Goal: Information Seeking & Learning: Learn about a topic

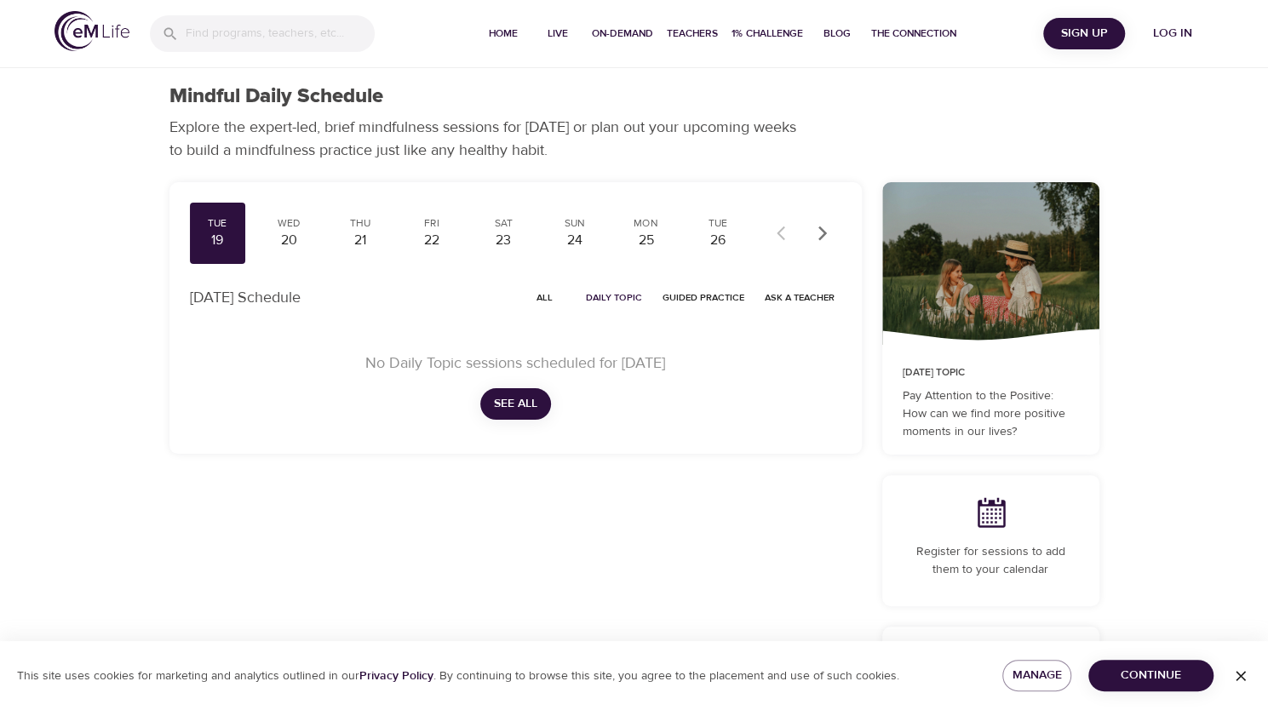
click at [1184, 32] on span "Log in" at bounding box center [1172, 33] width 68 height 21
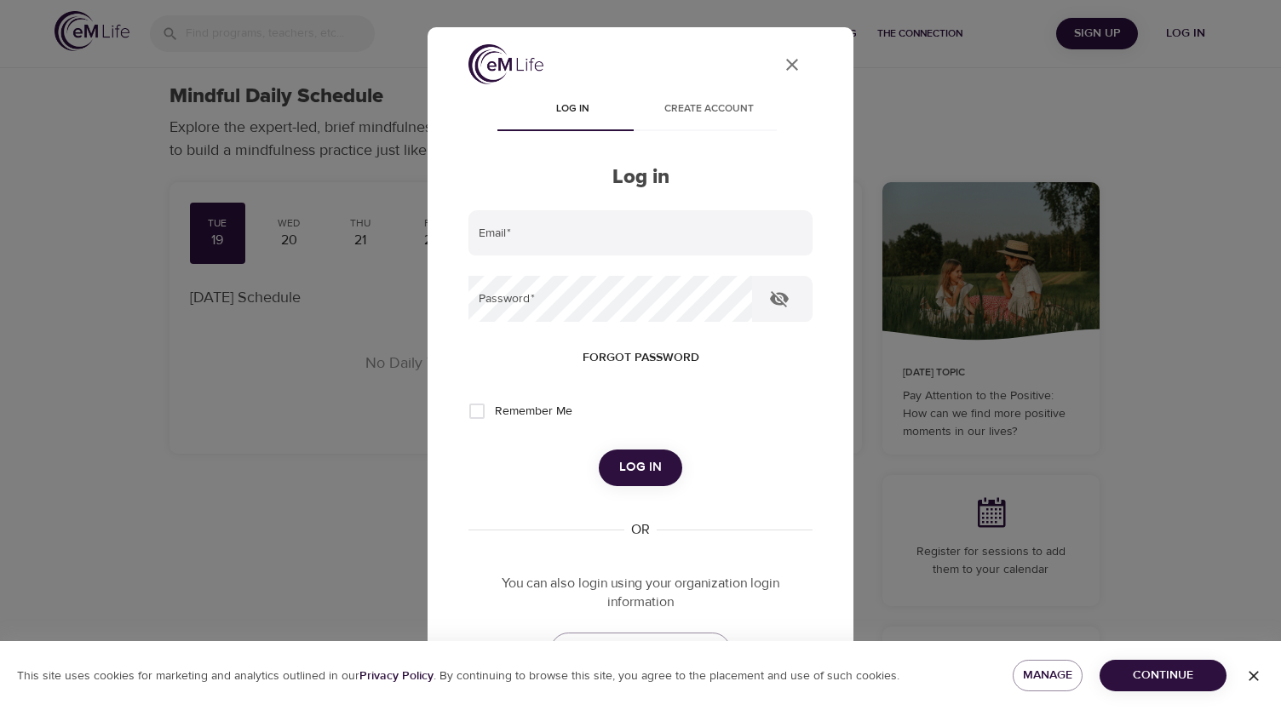
type input "cwondrow@wondrhealth.com"
click at [625, 456] on button "Log in" at bounding box center [640, 468] width 83 height 36
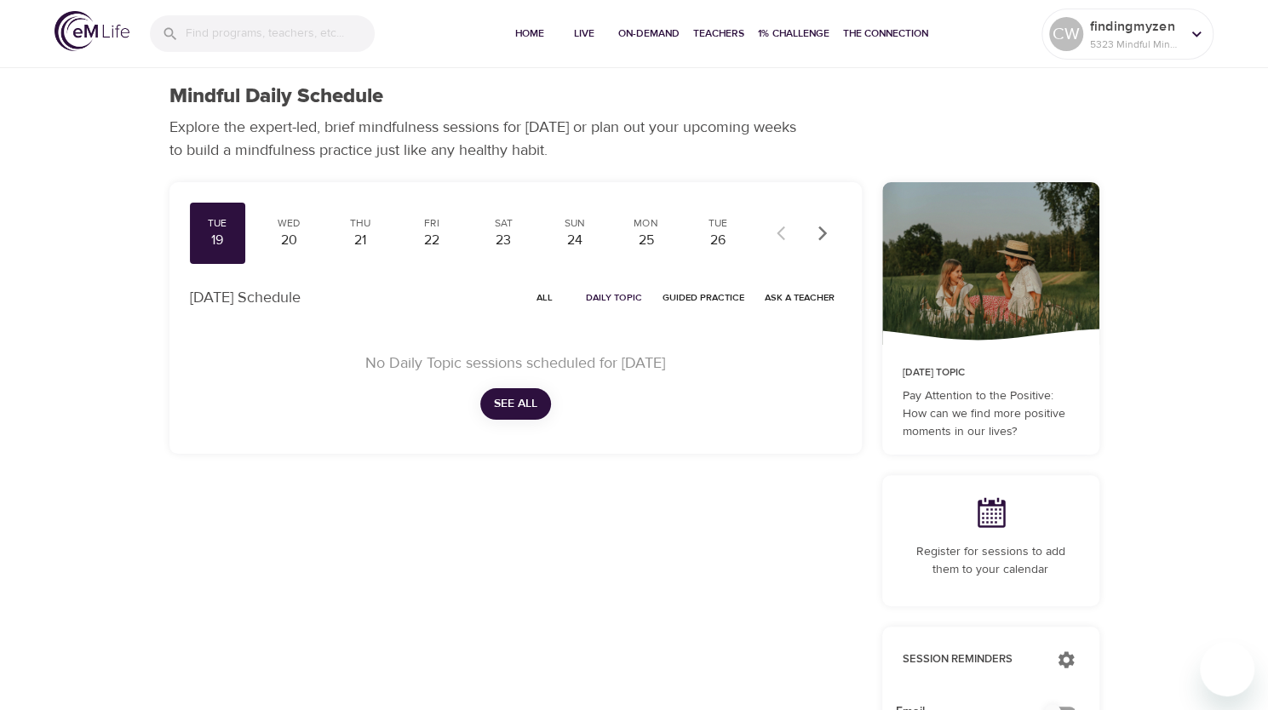
checkbox input "true"
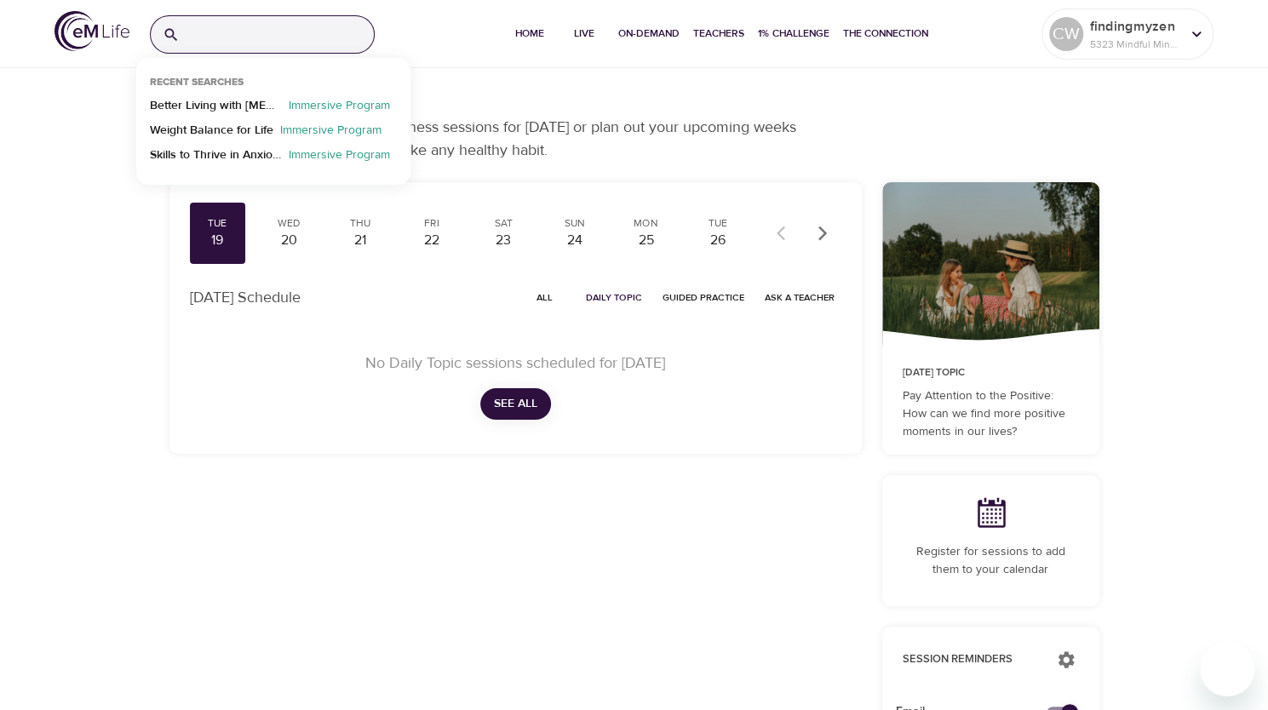
click at [208, 36] on input "search" at bounding box center [279, 34] width 187 height 37
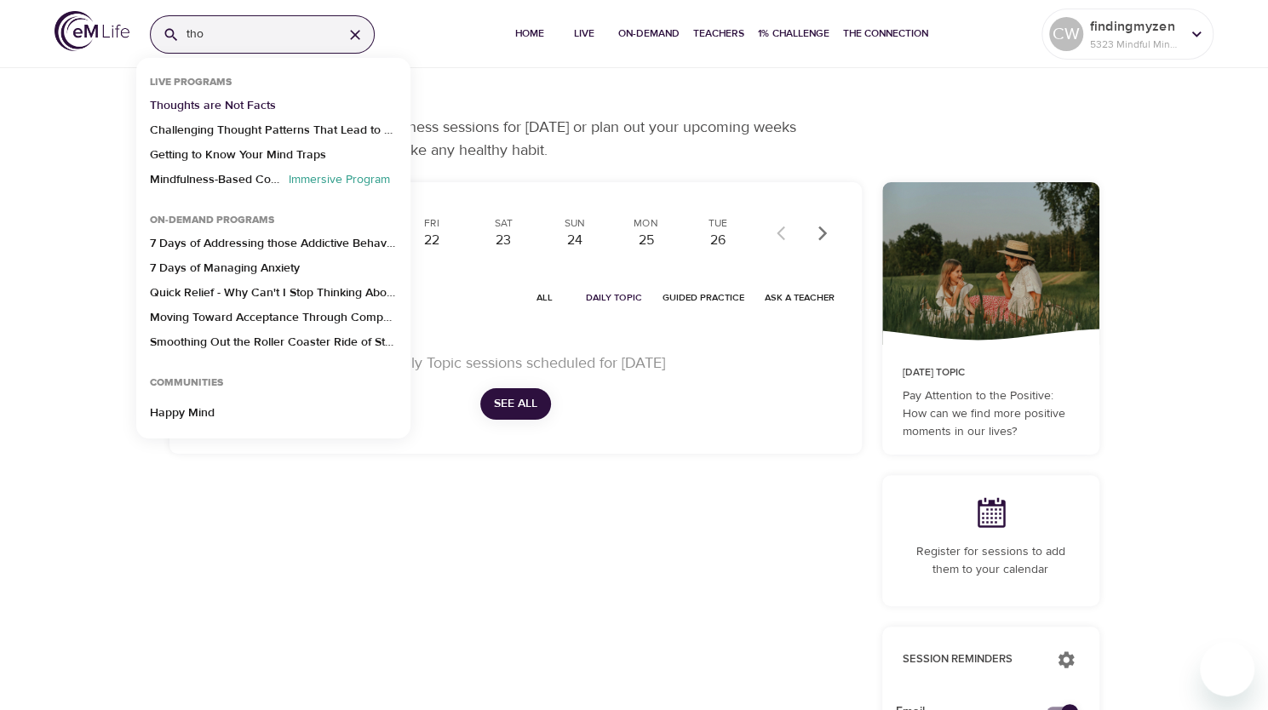
type input "tho"
click at [227, 106] on p "Thoughts are Not Facts" at bounding box center [213, 109] width 126 height 25
